Goal: Find specific page/section: Find specific page/section

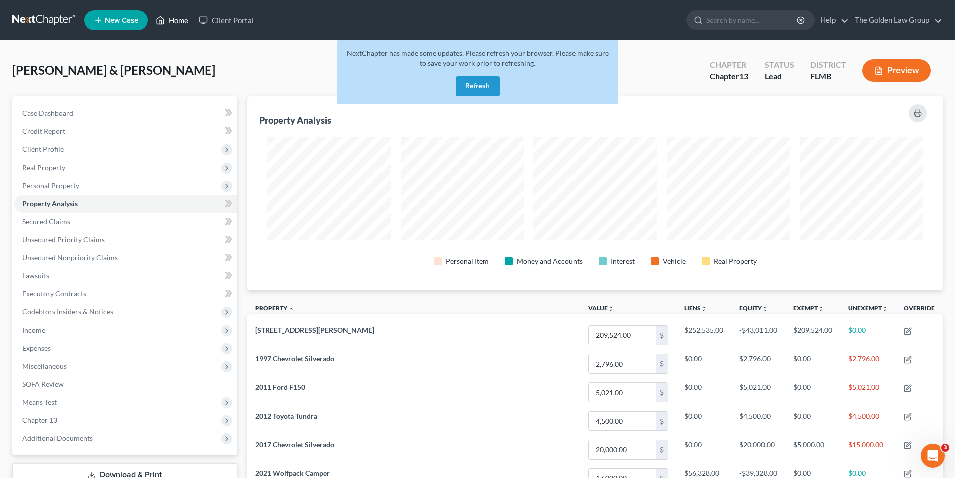
click at [180, 17] on link "Home" at bounding box center [172, 20] width 43 height 18
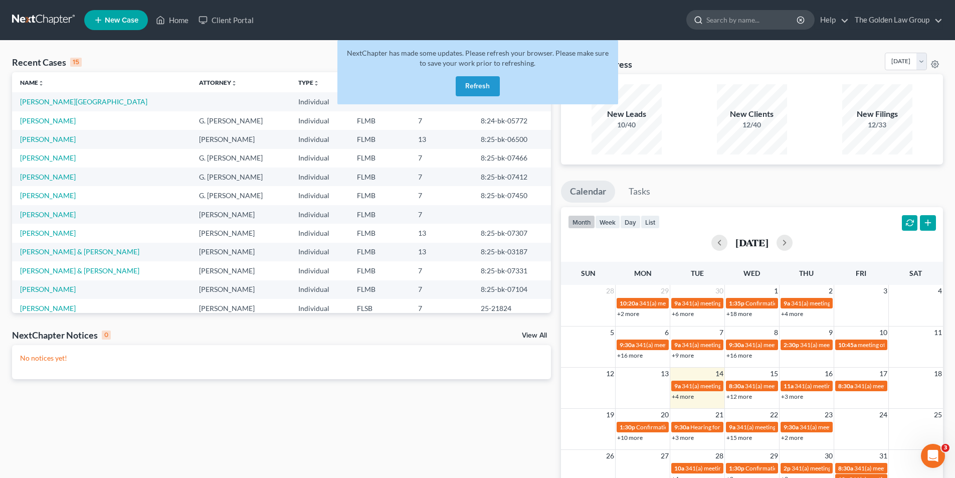
click at [731, 19] on input "search" at bounding box center [752, 20] width 92 height 19
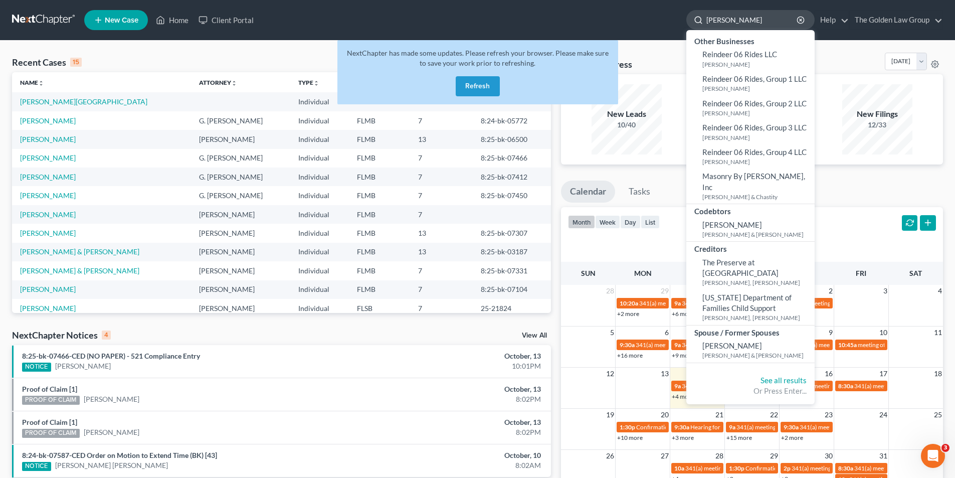
type input "[PERSON_NAME]"
